Goal: Information Seeking & Learning: Learn about a topic

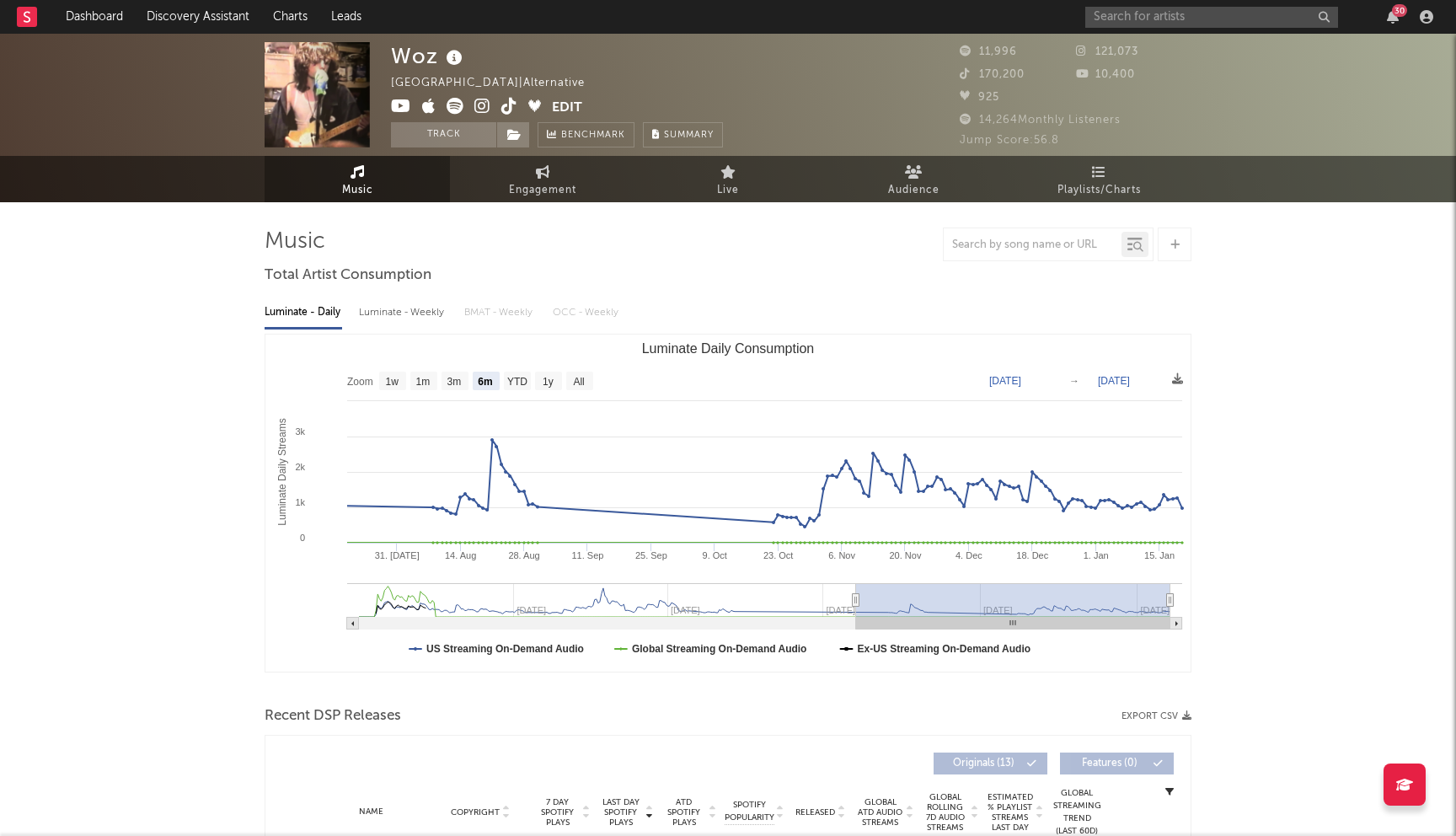
select select "6m"
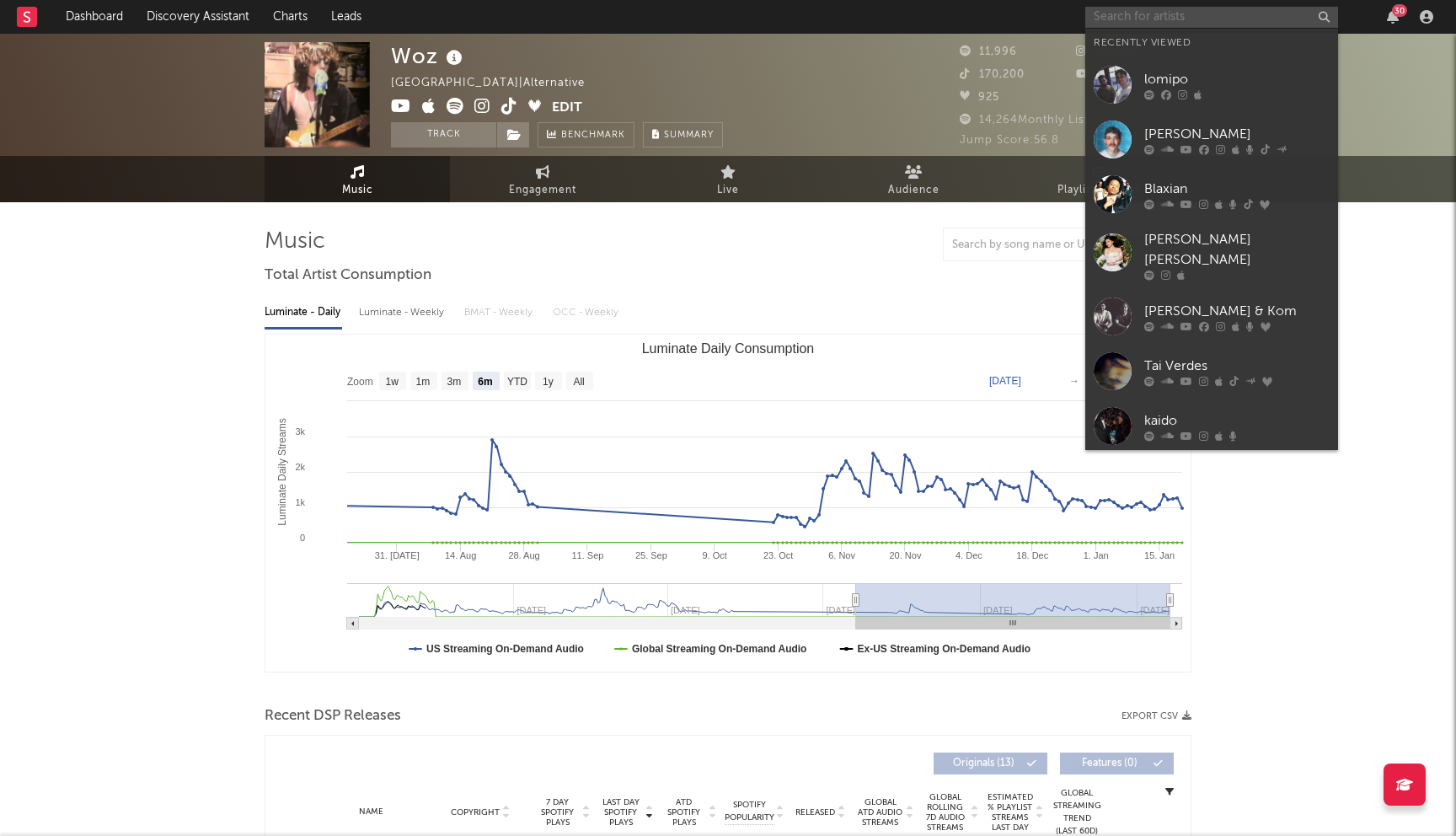
click at [1164, 20] on input "text" at bounding box center [1211, 17] width 253 height 21
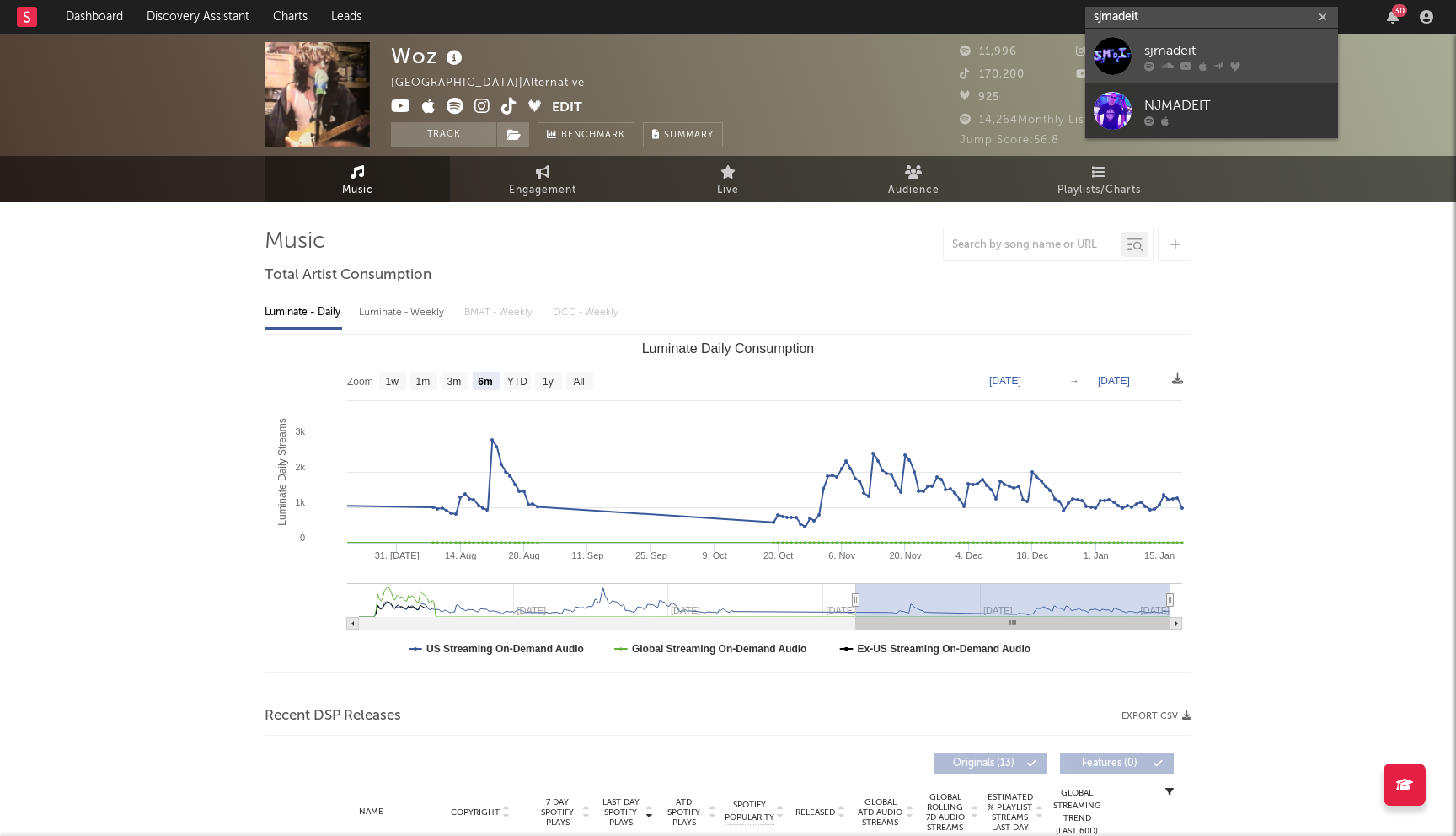
type input "sjmadeit"
click at [1160, 55] on div "sjmadeit" at bounding box center [1236, 51] width 186 height 20
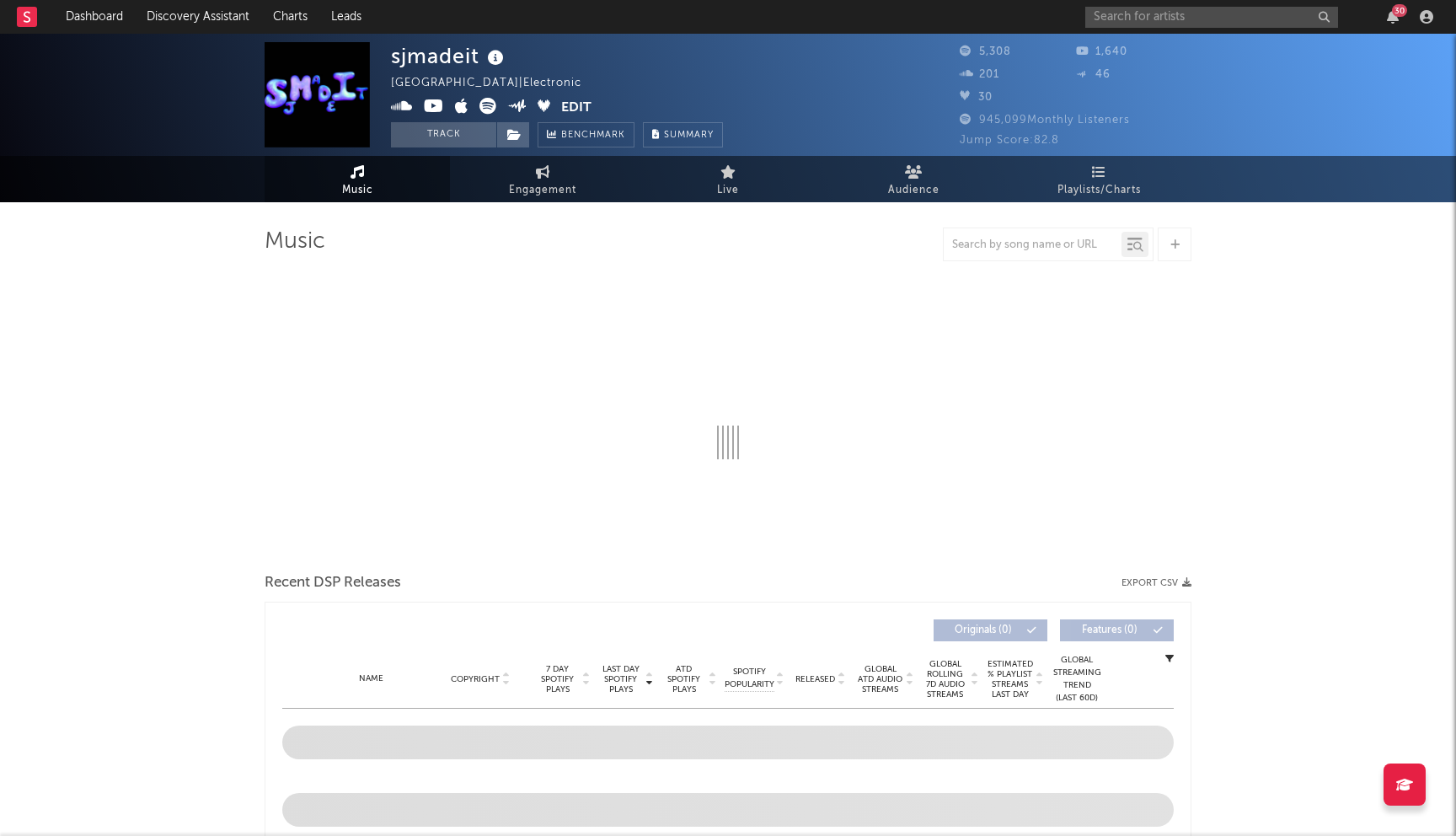
select select "1w"
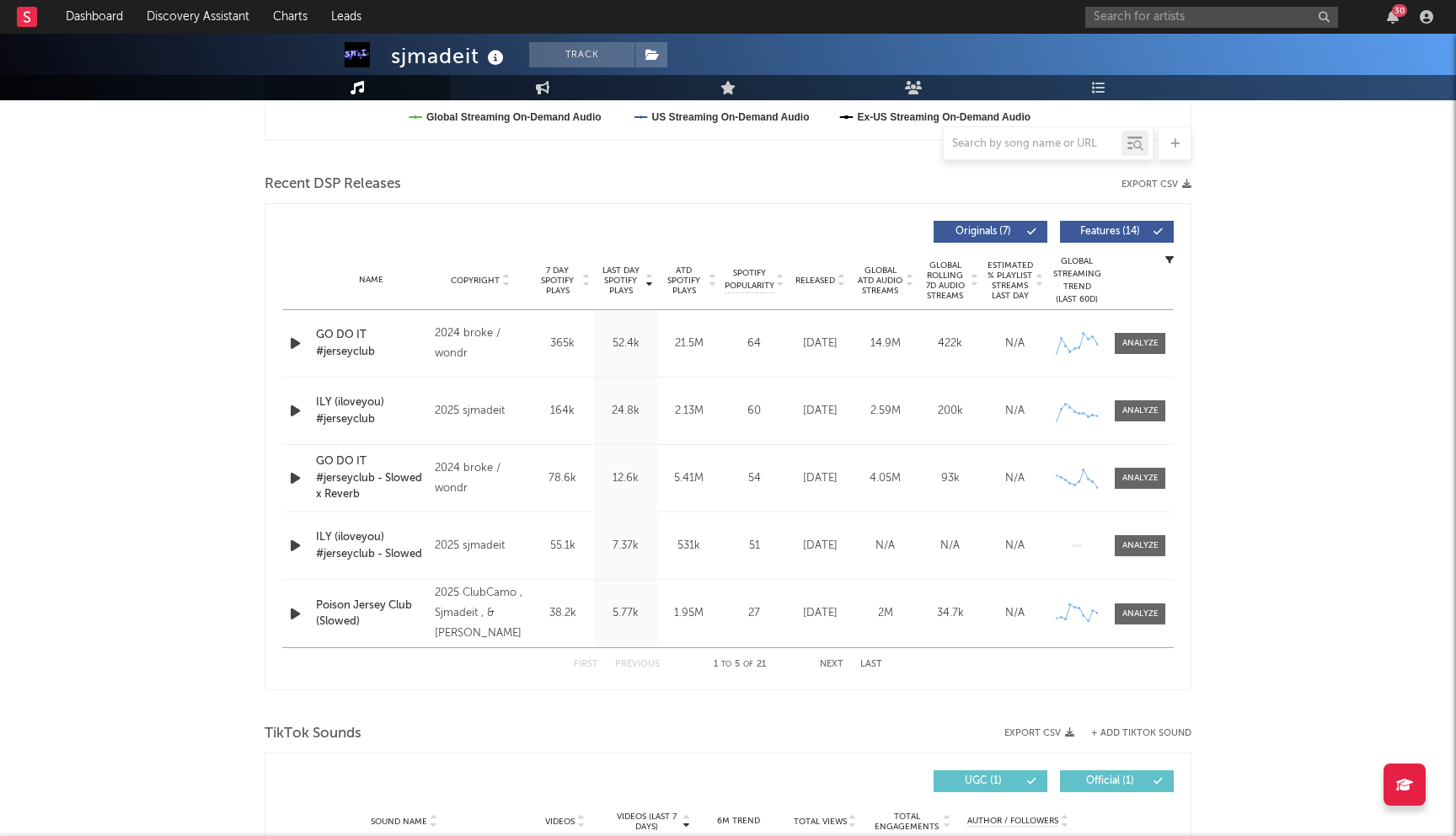
scroll to position [498, 0]
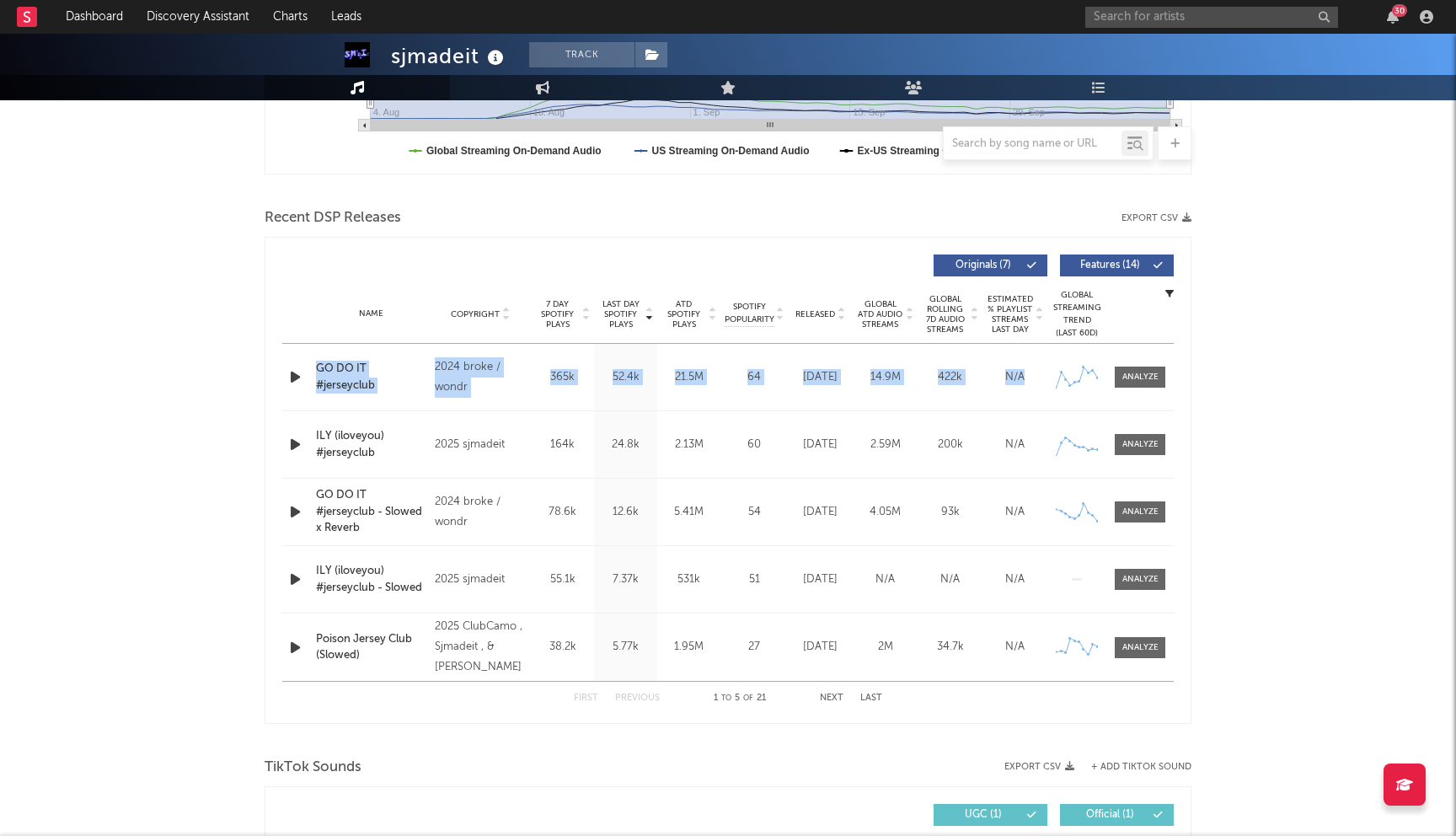
drag, startPoint x: 274, startPoint y: 379, endPoint x: 1182, endPoint y: 387, distance: 908.0
click at [1182, 387] on div "Last Day Spotify Plays Copyright 7 Day Spotify Plays Last Day Spotify Plays ATD…" at bounding box center [728, 479] width 927 height 487
